Goal: Transaction & Acquisition: Purchase product/service

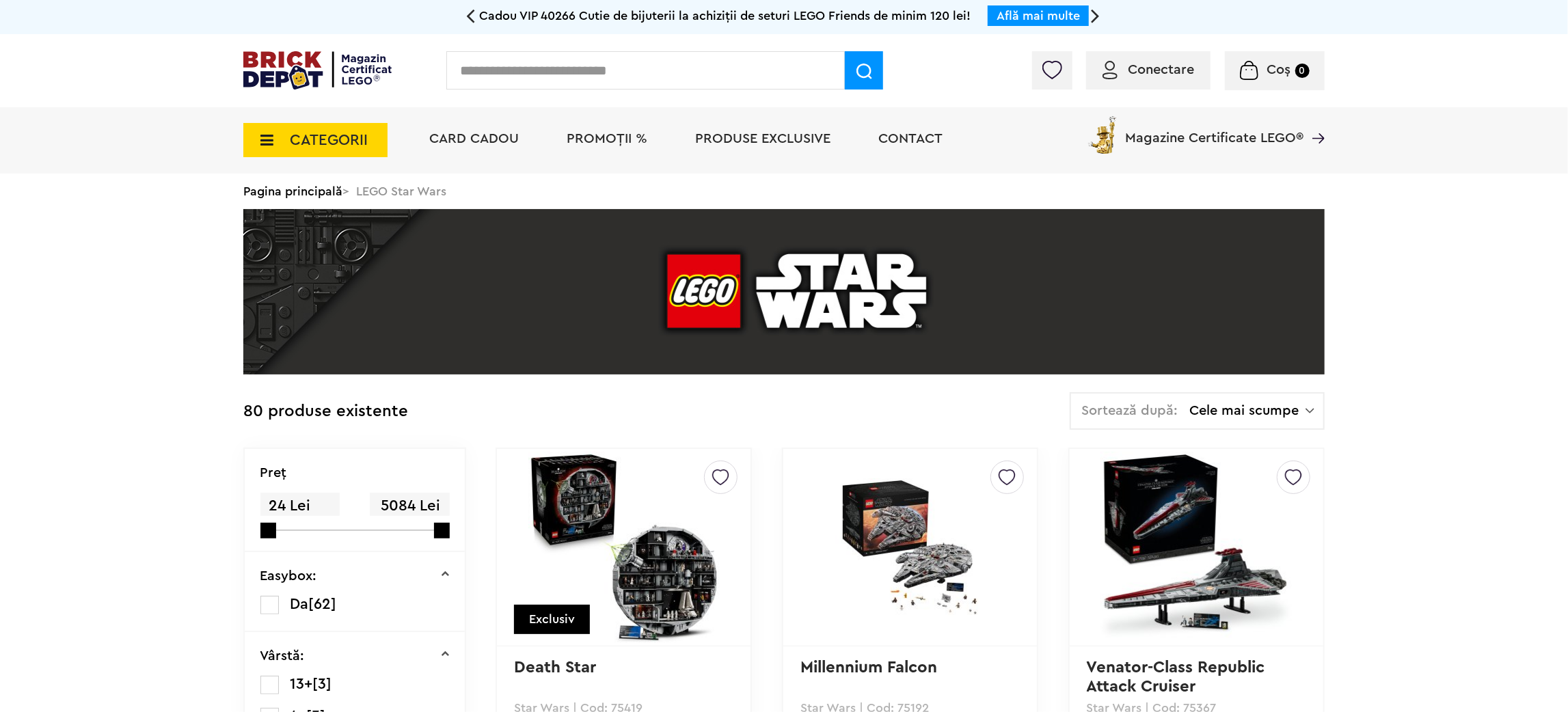
click at [758, 149] on li "Produse exclusive" at bounding box center [762, 140] width 163 height 66
click at [766, 137] on span "Produse exclusive" at bounding box center [763, 139] width 135 height 13
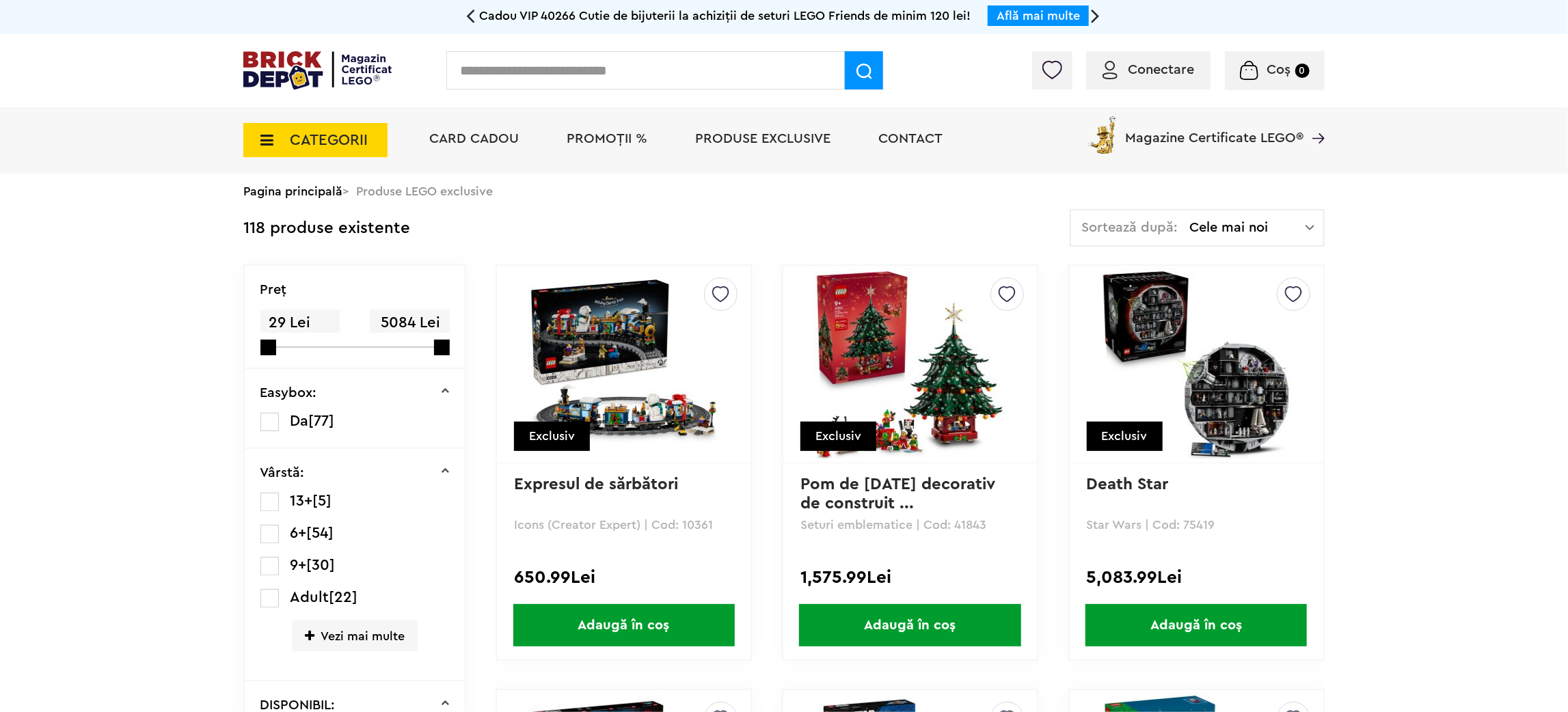
click at [1285, 226] on span "Cele mai noi" at bounding box center [1247, 227] width 116 height 13
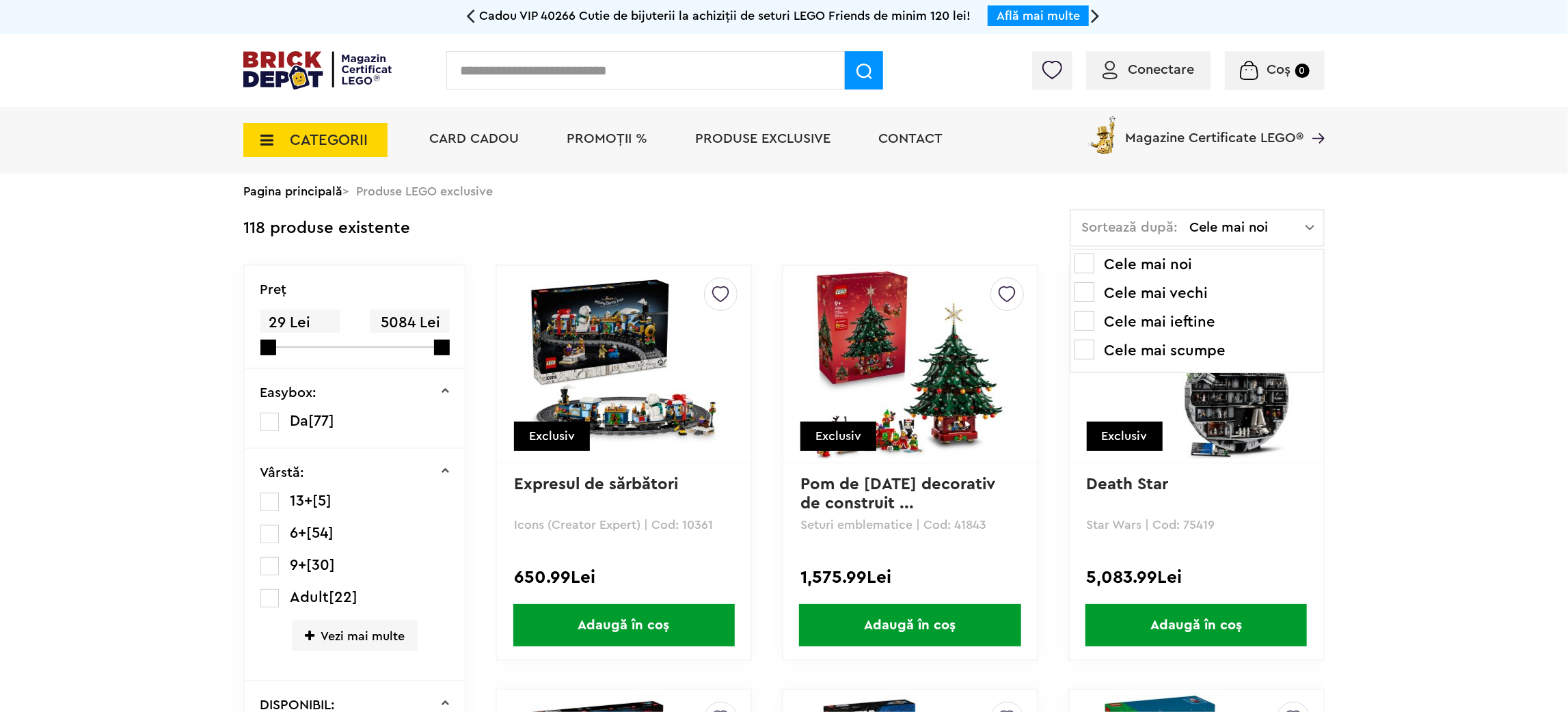
click at [1194, 320] on li "Cele mai ieftine" at bounding box center [1198, 322] width 246 height 22
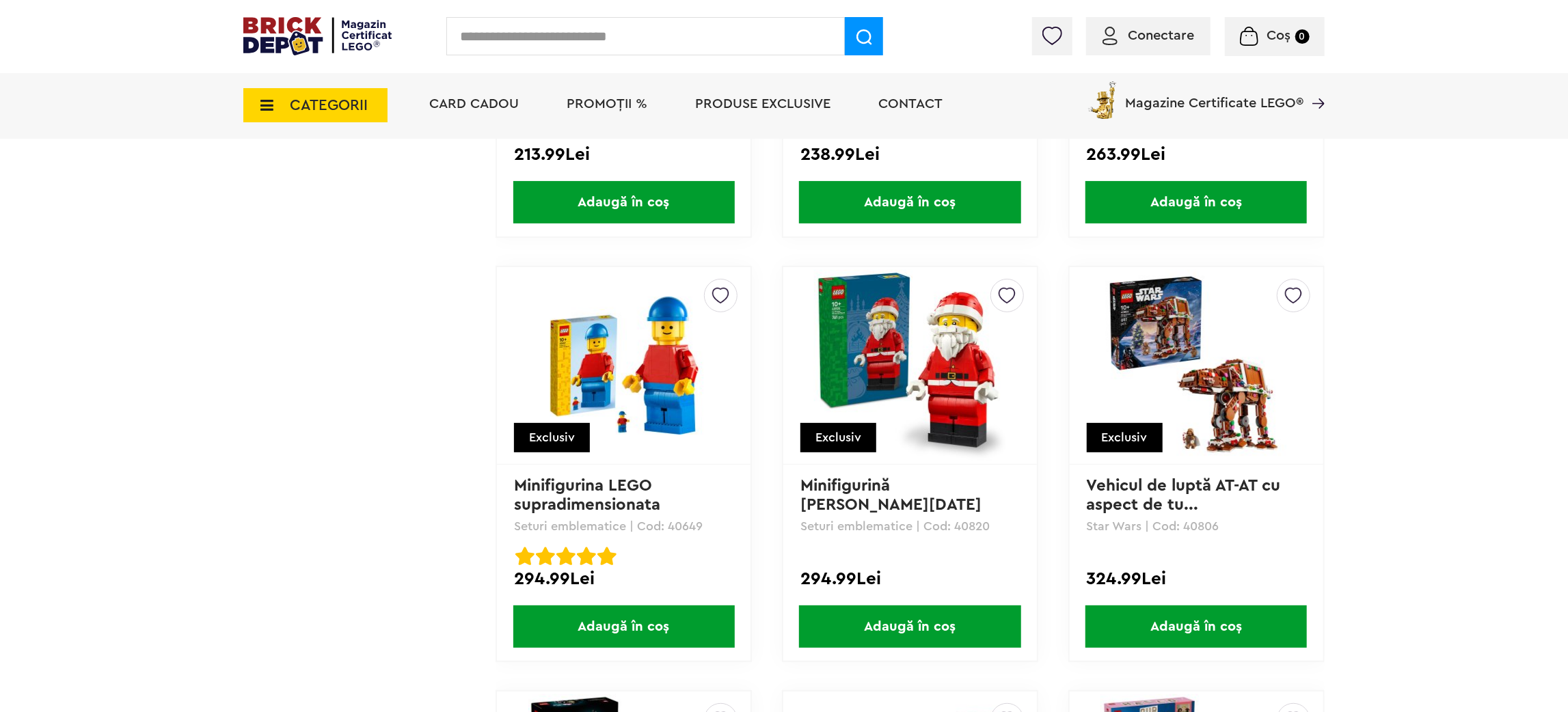
scroll to position [11998, 0]
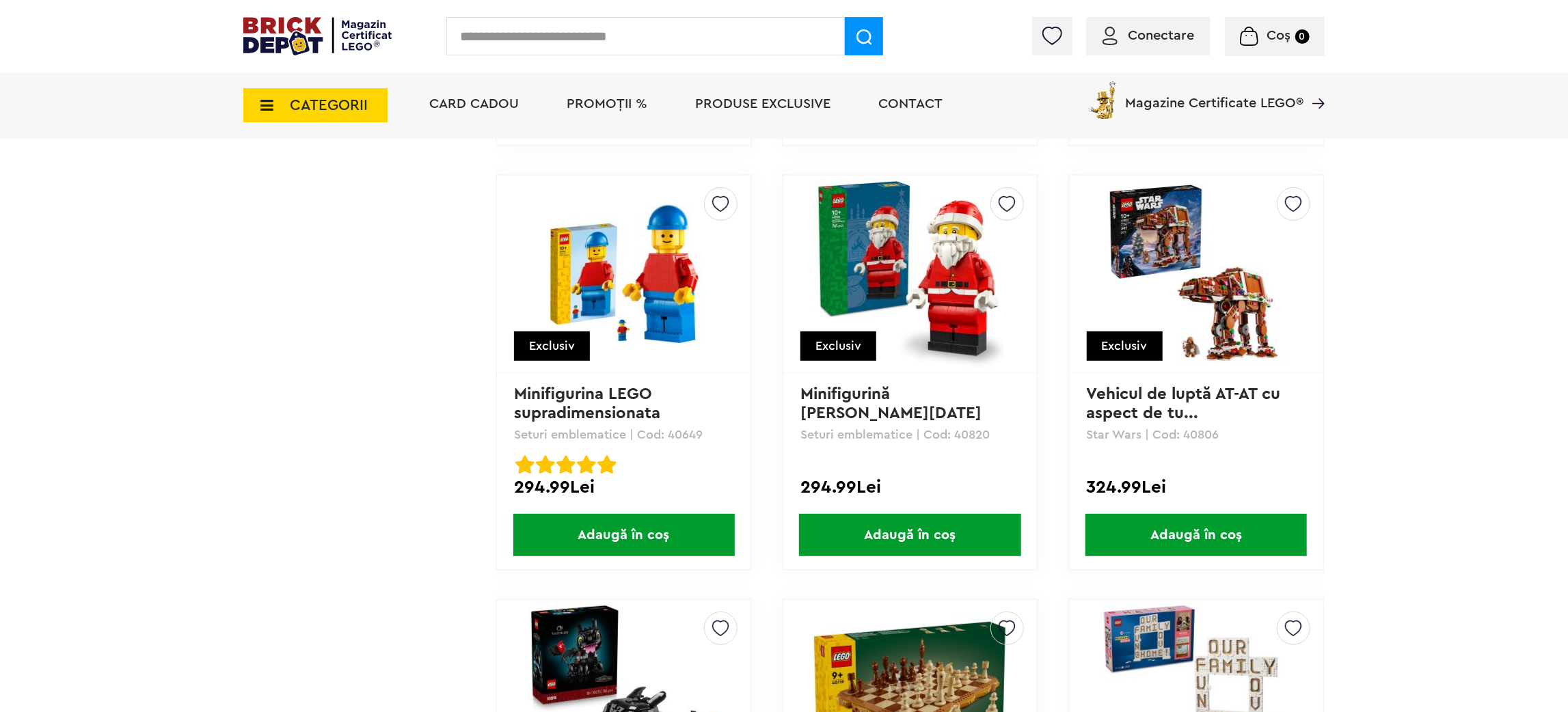
click at [966, 256] on img at bounding box center [909, 273] width 191 height 191
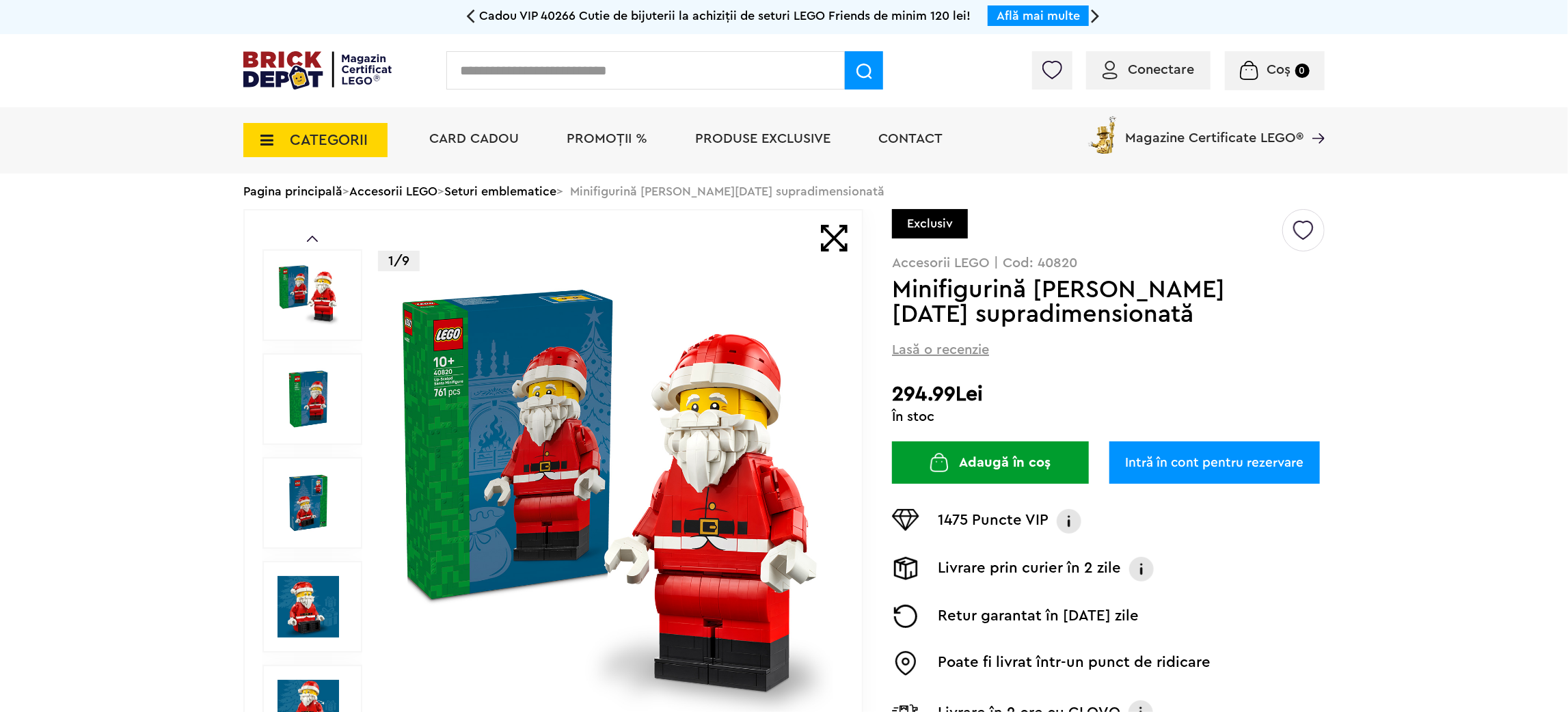
click at [695, 455] on img at bounding box center [612, 503] width 440 height 440
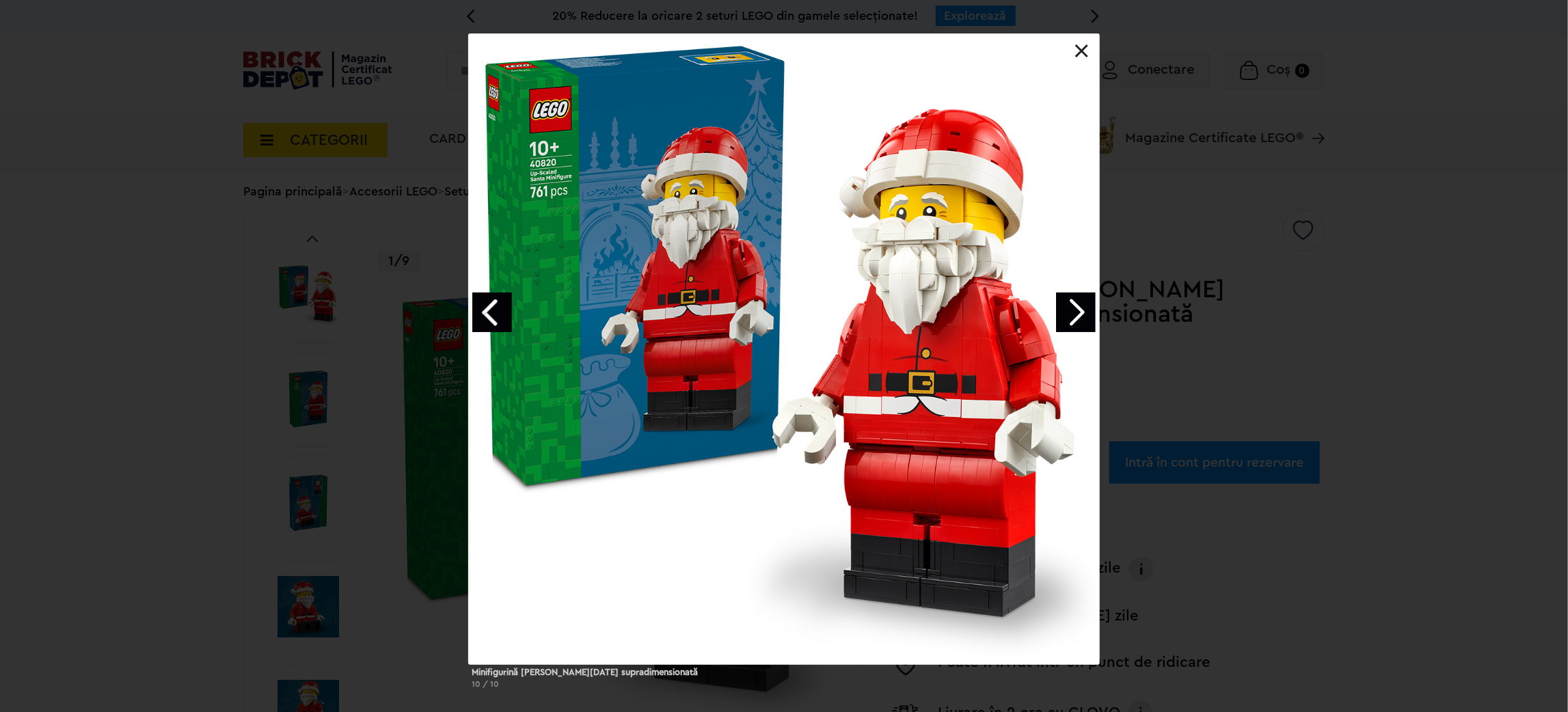
click at [1073, 303] on link "Next image" at bounding box center [1075, 312] width 39 height 39
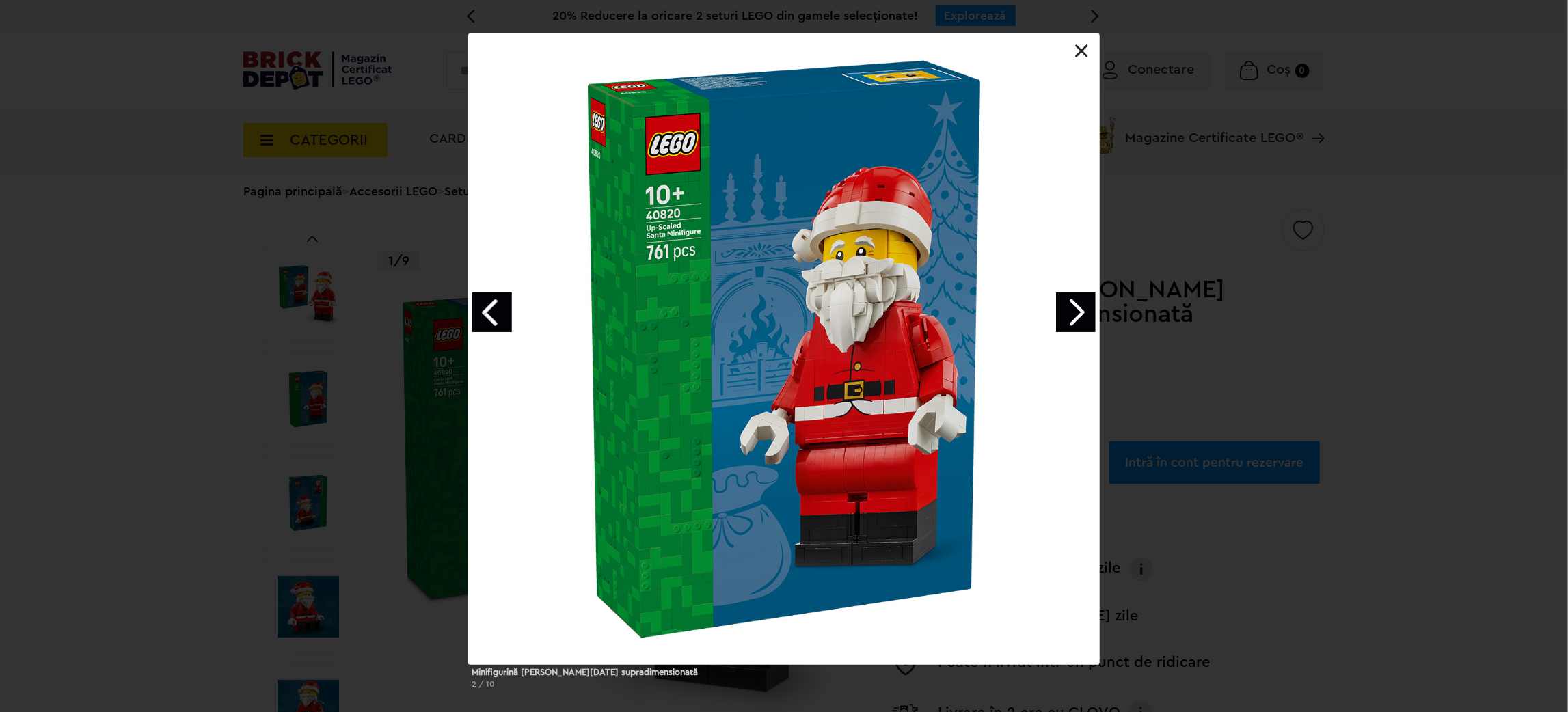
click at [1073, 303] on link "Next image" at bounding box center [1075, 312] width 39 height 39
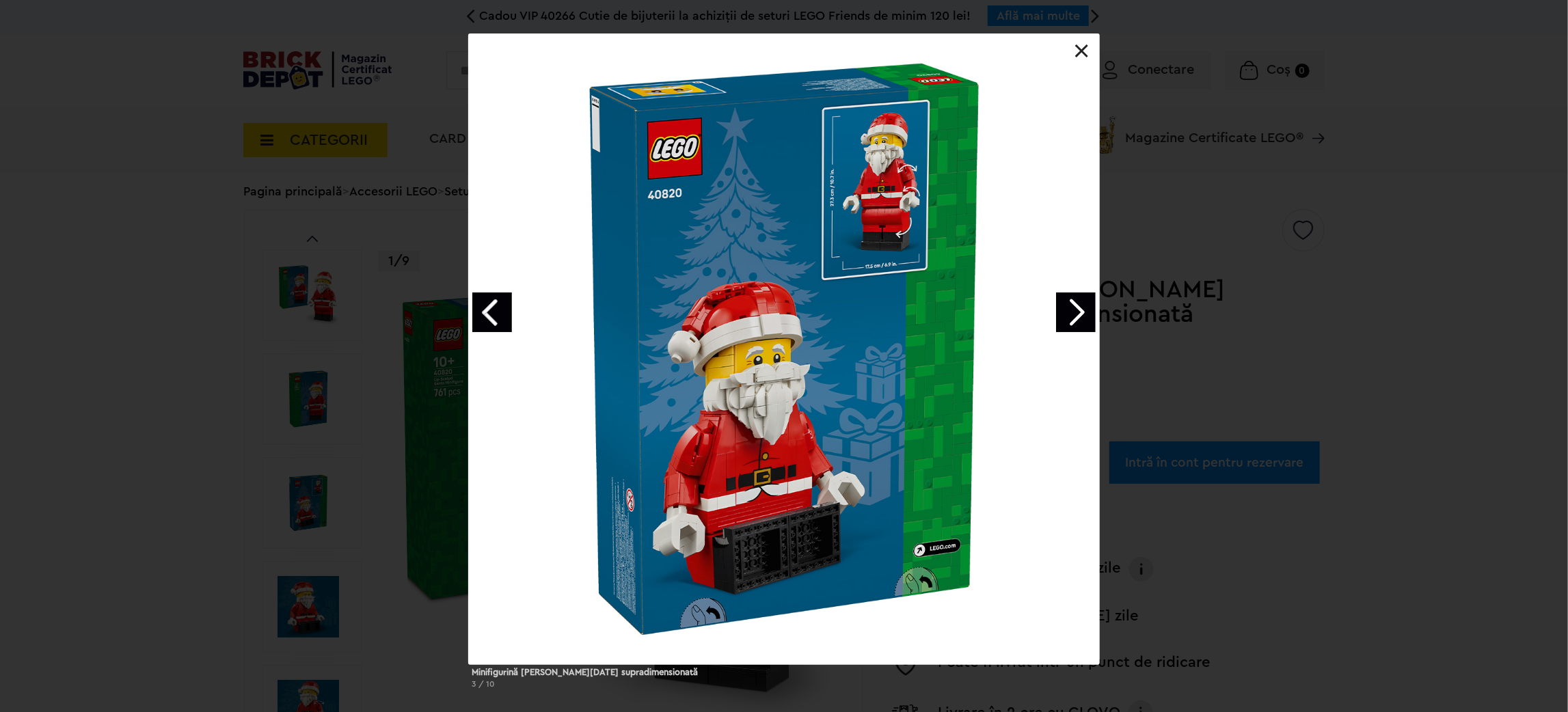
click at [1073, 303] on link "Next image" at bounding box center [1075, 312] width 39 height 39
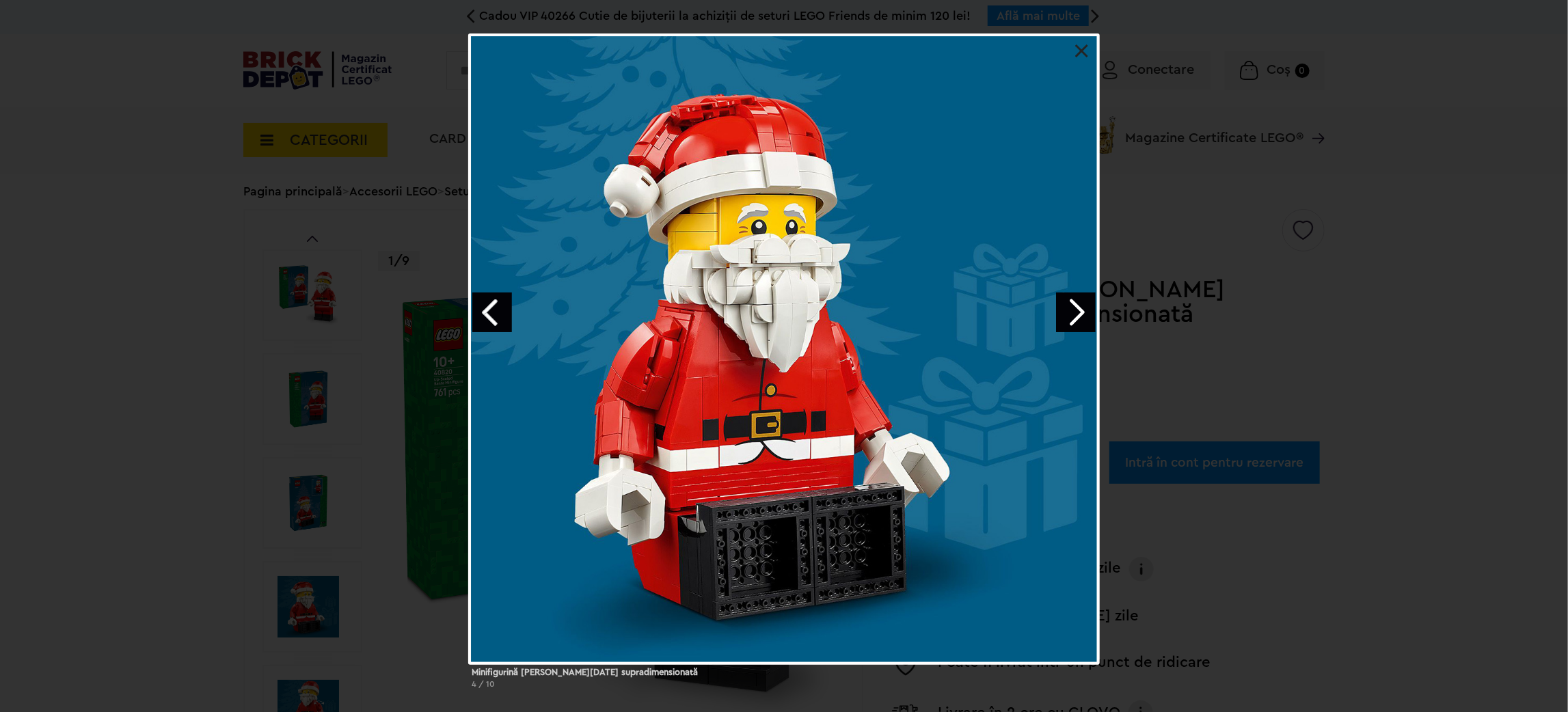
click at [1073, 303] on link "Next image" at bounding box center [1075, 312] width 39 height 39
